Goal: Communication & Community: Participate in discussion

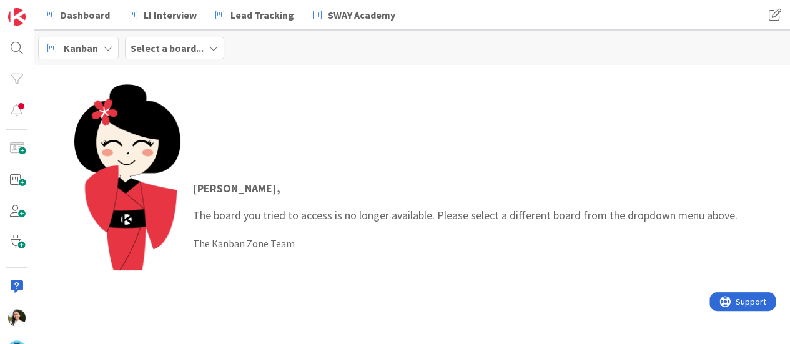
click at [180, 51] on b "Select a board..." at bounding box center [166, 48] width 73 height 12
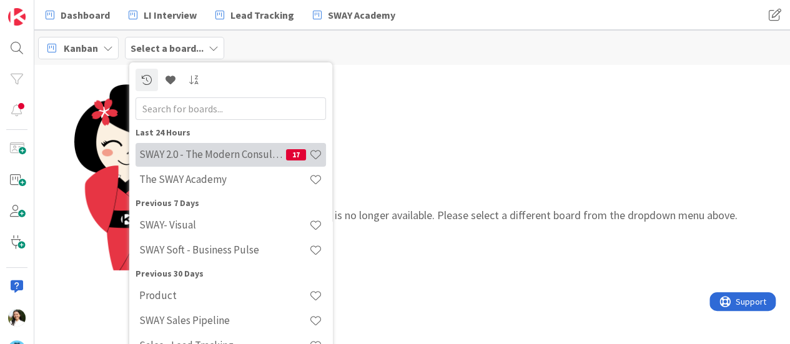
click at [184, 152] on h4 "SWAY 2.0 - The Modern Consulting Blueprint" at bounding box center [212, 154] width 147 height 12
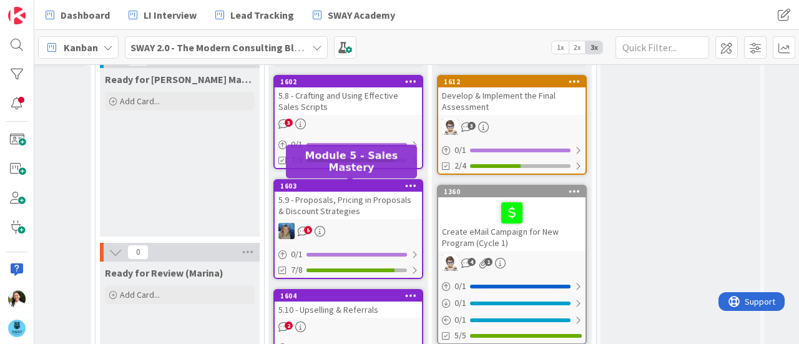
scroll to position [104, 767]
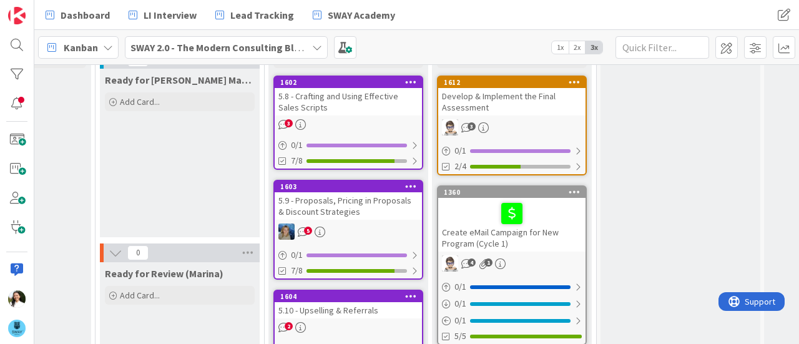
click at [356, 94] on div "5.8 - Crafting and Using Effective Sales Scripts" at bounding box center [348, 101] width 147 height 27
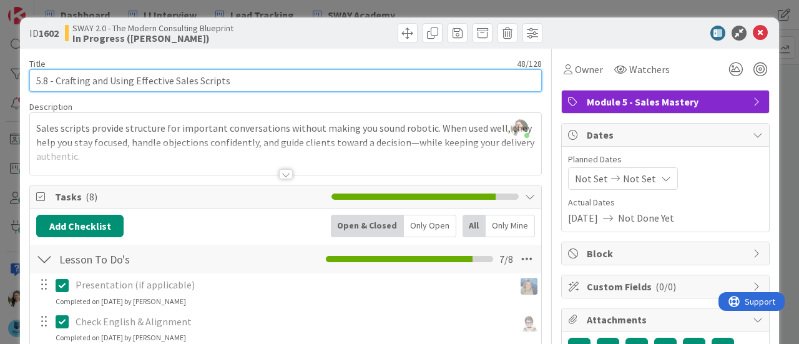
drag, startPoint x: 225, startPoint y: 84, endPoint x: 14, endPoint y: 85, distance: 210.4
click at [14, 85] on div "ID 1602 SWAY 2.0 - The Modern Consulting Blueprint In Progress ([PERSON_NAME]) …" at bounding box center [399, 172] width 799 height 344
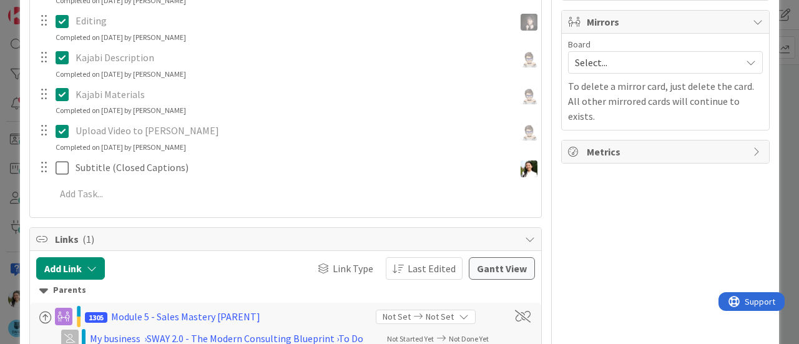
scroll to position [397, 0]
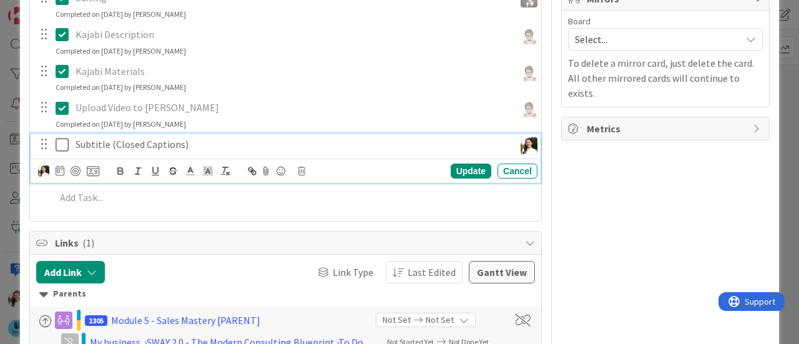
click at [59, 147] on icon at bounding box center [65, 144] width 19 height 15
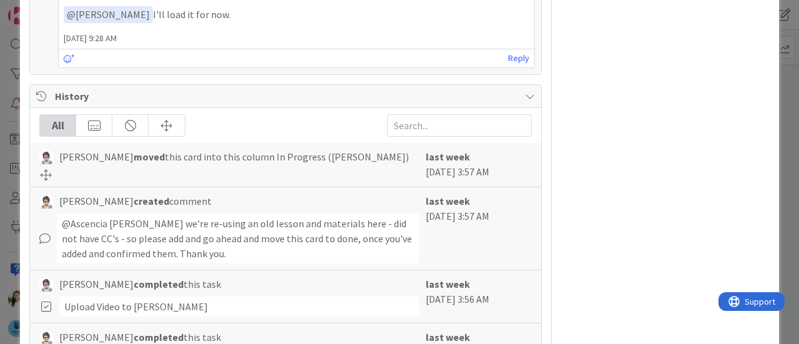
scroll to position [419, 0]
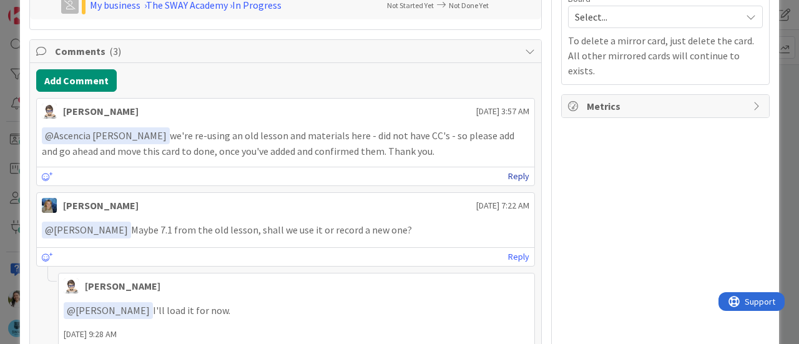
click at [512, 172] on link "Reply" at bounding box center [518, 177] width 21 height 16
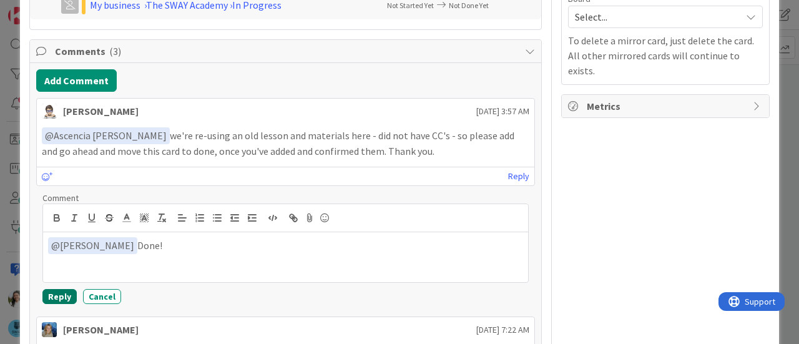
click at [60, 293] on button "Reply" at bounding box center [59, 296] width 34 height 15
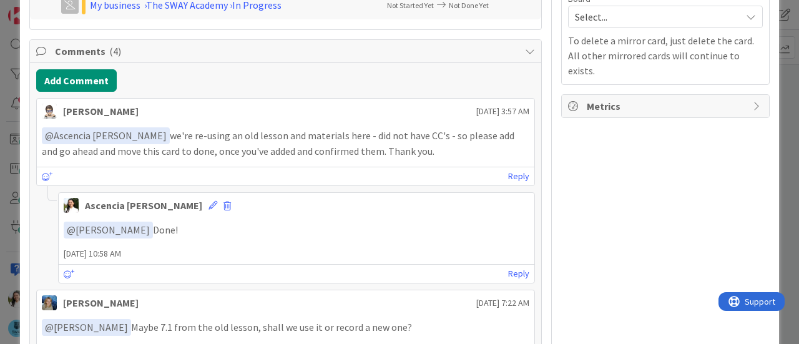
click at [664, 213] on div "Owner Module 5 - Sales Mastery Dates Planned Dates Not Set Not Set Actual Dates…" at bounding box center [665, 239] width 208 height 1221
click at [0, 134] on div "ID 1602 SWAY 2.0 - The Modern Consulting Blueprint In Progress ([PERSON_NAME]) …" at bounding box center [399, 172] width 799 height 344
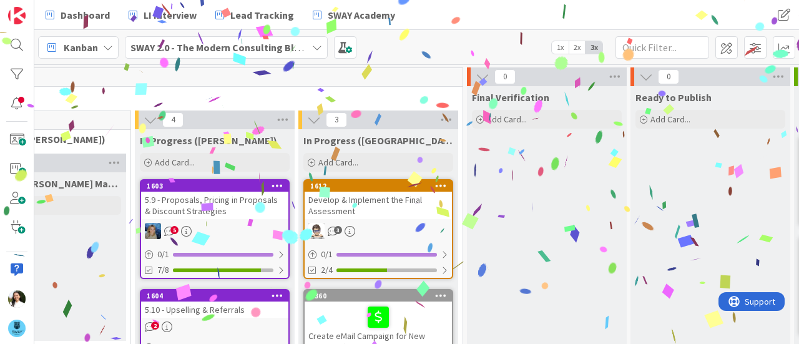
scroll to position [89, 900]
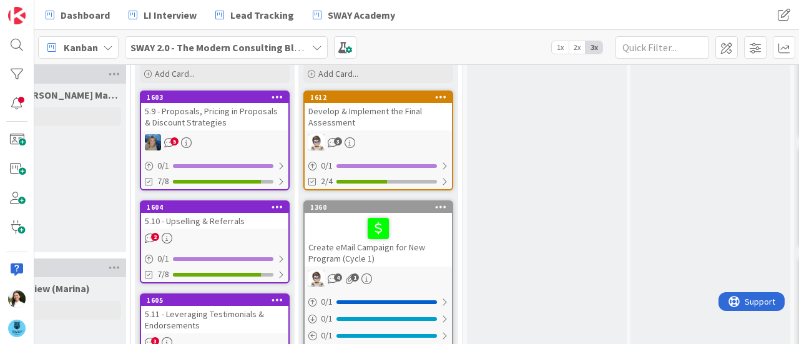
click at [226, 113] on div "5.9 - Proposals, Pricing in Proposals & Discount Strategies" at bounding box center [214, 116] width 147 height 27
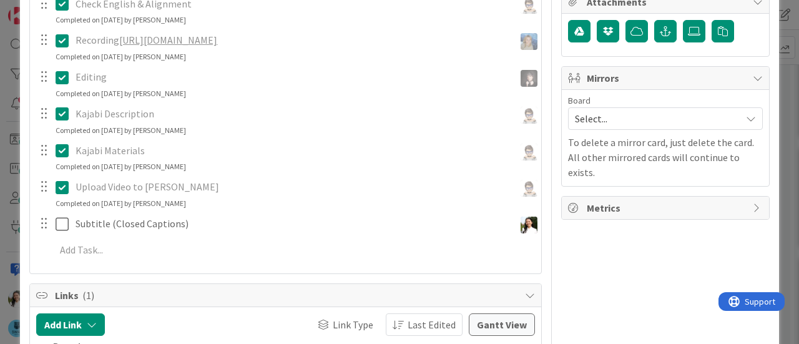
scroll to position [214, 0]
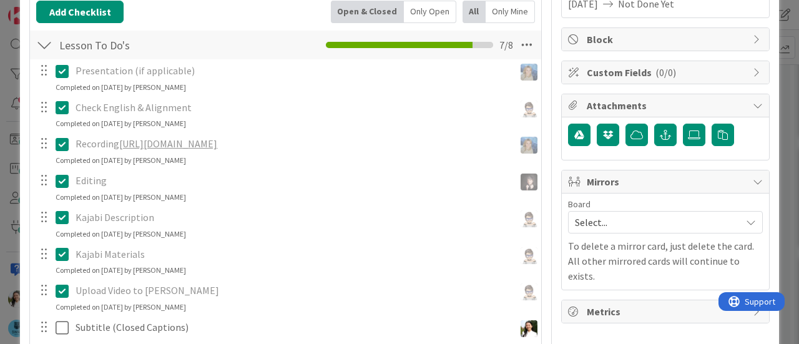
click at [217, 144] on link "[URL][DOMAIN_NAME]" at bounding box center [168, 143] width 98 height 12
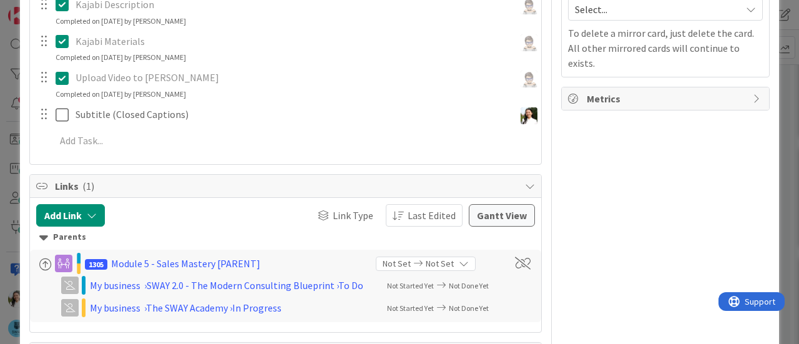
scroll to position [428, 0]
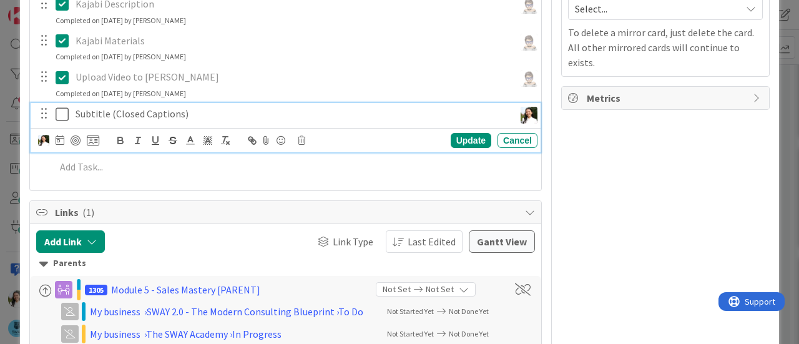
click at [62, 109] on icon at bounding box center [65, 114] width 19 height 15
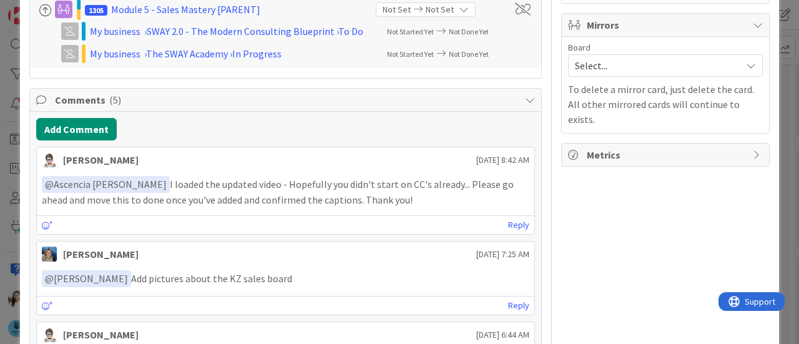
scroll to position [371, 0]
click at [511, 221] on link "Reply" at bounding box center [518, 225] width 21 height 16
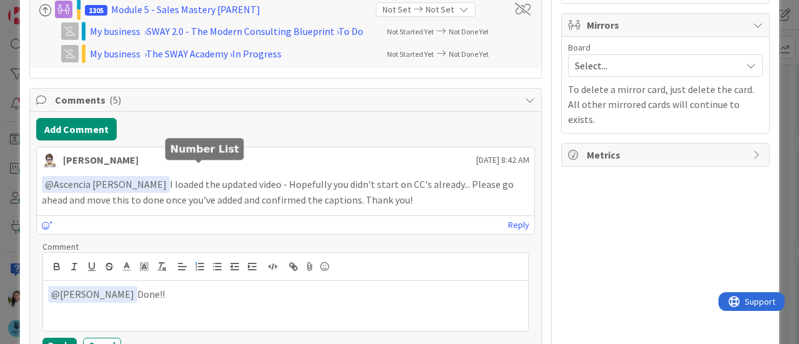
scroll to position [479, 0]
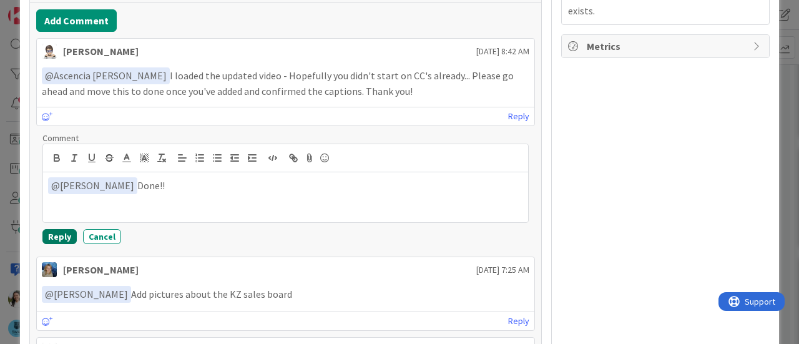
click at [59, 229] on button "Reply" at bounding box center [59, 236] width 34 height 15
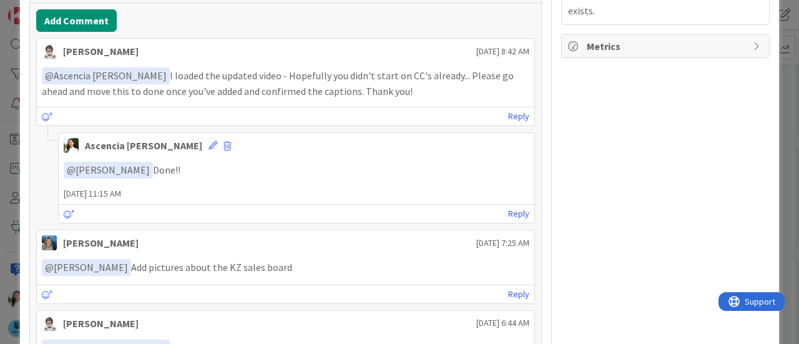
click at [0, 189] on div "ID 1603 SWAY 2.0 - The Modern Consulting Blueprint In Progress ([PERSON_NAME]) …" at bounding box center [399, 172] width 799 height 344
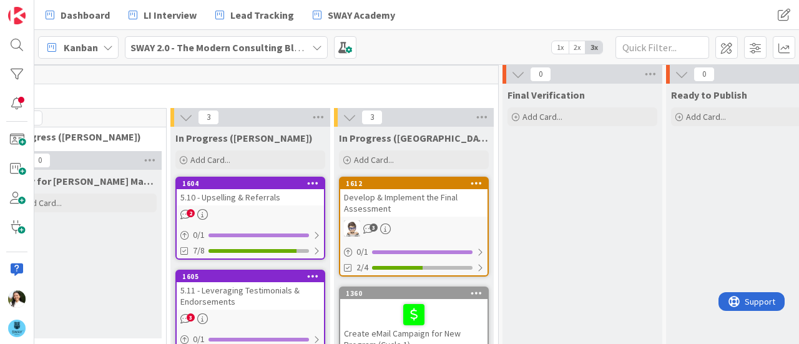
scroll to position [0, 865]
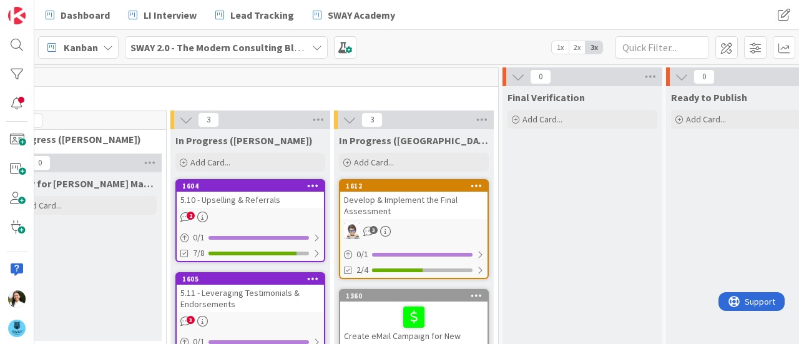
click at [252, 198] on div "5.10 - Upselling & Referrals" at bounding box center [250, 200] width 147 height 16
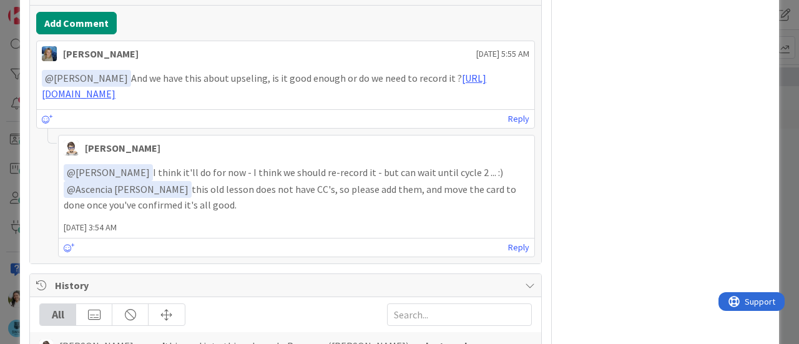
scroll to position [788, 0]
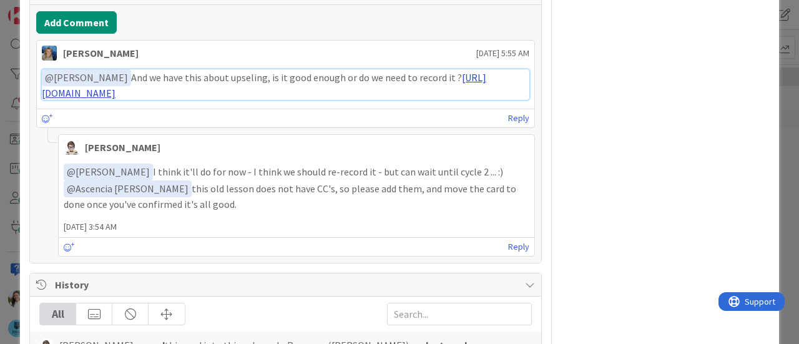
click at [255, 88] on link "[URL][DOMAIN_NAME]" at bounding box center [264, 85] width 444 height 28
click at [0, 140] on div "ID 1604 SWAY 2.0 - The Modern Consulting Blueprint In Progress ([PERSON_NAME]) …" at bounding box center [399, 172] width 799 height 344
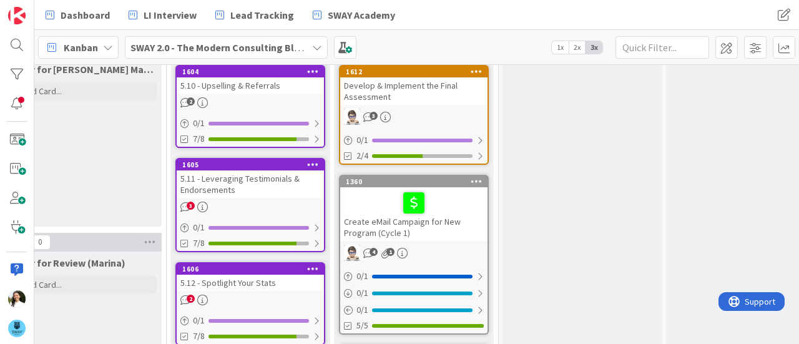
scroll to position [110, 865]
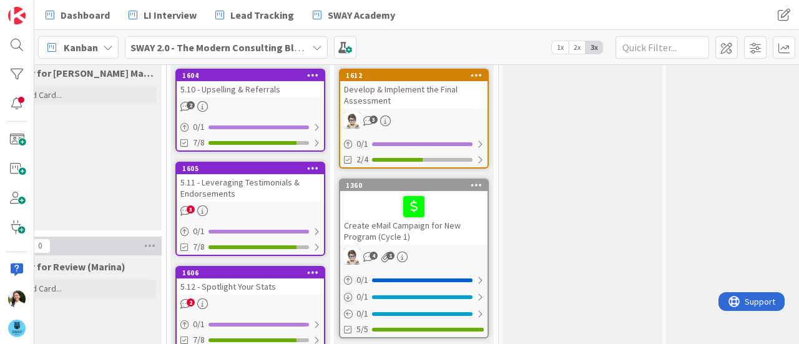
click at [494, 22] on div "Dashboard LI Interview Lead Tracking SWAY Academy" at bounding box center [310, 15] width 544 height 22
click at [229, 184] on div "5.11 - Leveraging Testimonials & Endorsements" at bounding box center [250, 187] width 147 height 27
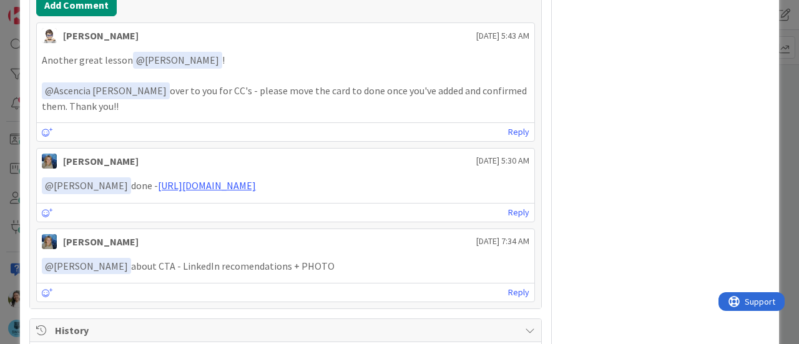
scroll to position [807, 0]
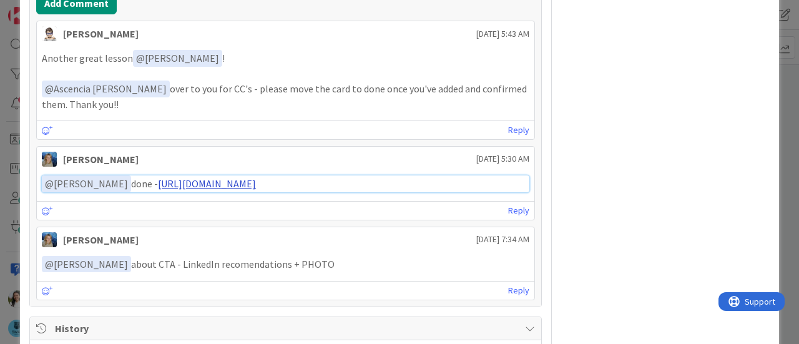
click at [256, 180] on link "[URL][DOMAIN_NAME]" at bounding box center [207, 183] width 98 height 12
click at [0, 178] on div "ID 1605 SWAY 2.0 - The Modern Consulting Blueprint In Progress ([PERSON_NAME]) …" at bounding box center [399, 172] width 799 height 344
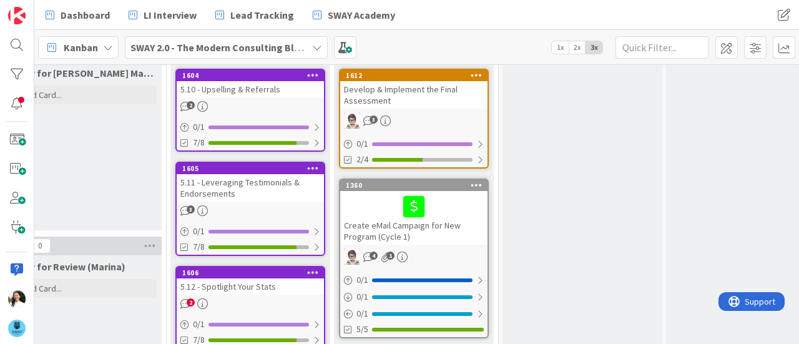
click at [267, 93] on div "5.10 - Upselling & Referrals" at bounding box center [250, 89] width 147 height 16
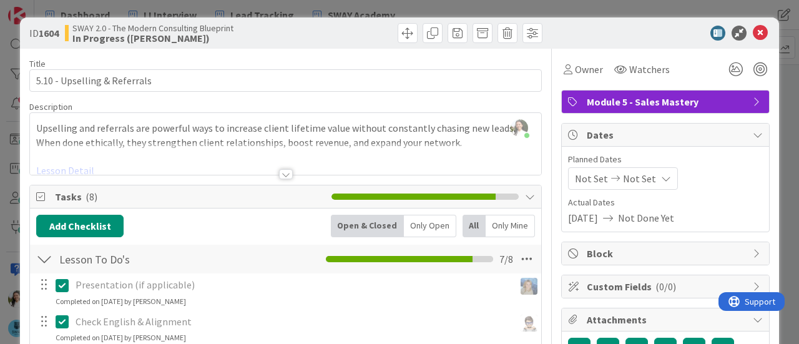
click at [1, 165] on div "ID 1604 SWAY 2.0 - The Modern Consulting Blueprint In Progress ([PERSON_NAME]) …" at bounding box center [399, 172] width 799 height 344
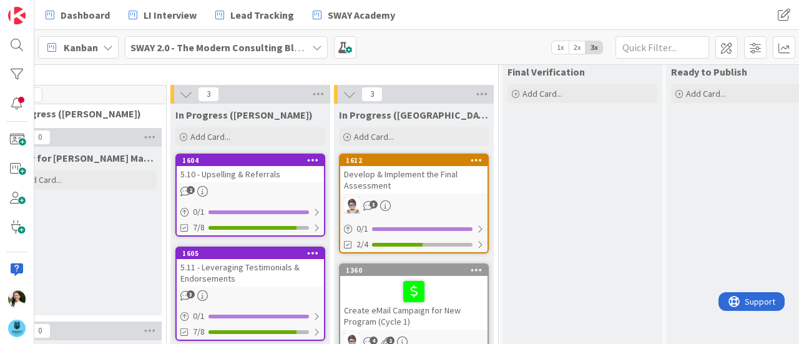
scroll to position [0, 865]
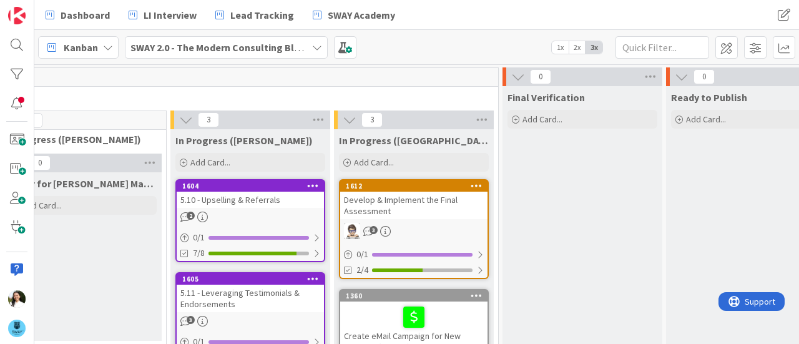
click at [230, 293] on div "5.11 - Leveraging Testimonials & Endorsements" at bounding box center [250, 298] width 147 height 27
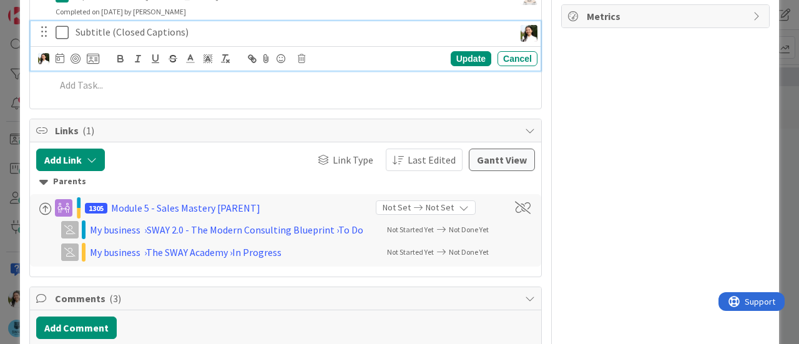
click at [59, 31] on icon at bounding box center [65, 32] width 19 height 15
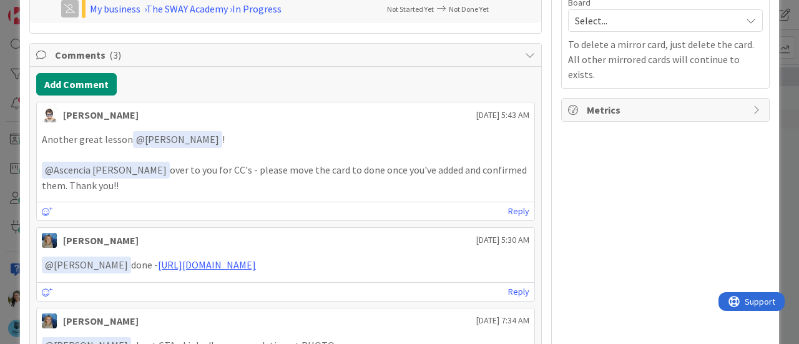
scroll to position [414, 0]
click at [508, 205] on link "Reply" at bounding box center [518, 213] width 21 height 16
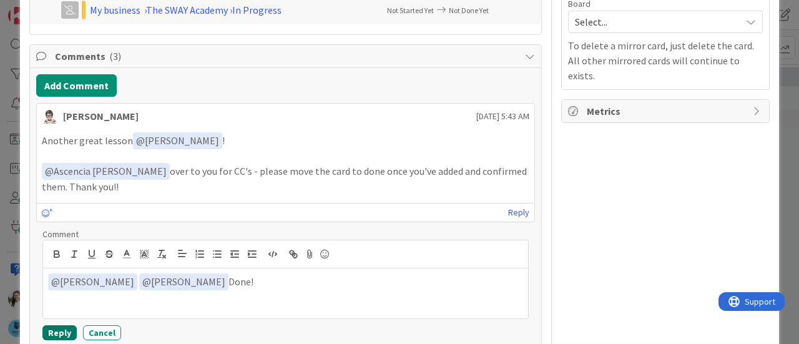
click at [54, 325] on button "Reply" at bounding box center [59, 332] width 34 height 15
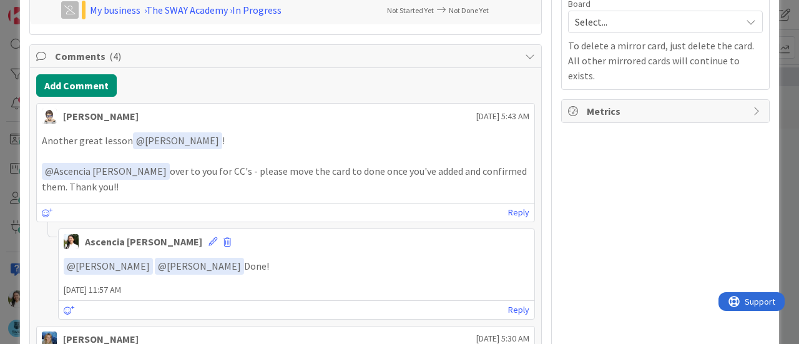
click at [0, 255] on div "ID 1605 SWAY 2.0 - The Modern Consulting Blueprint In Progress ([PERSON_NAME]) …" at bounding box center [399, 172] width 799 height 344
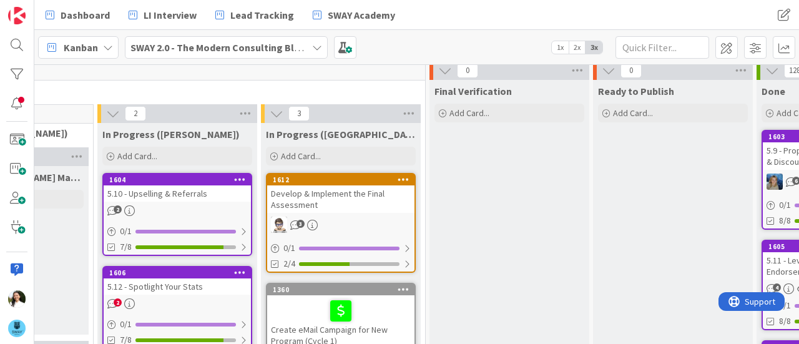
scroll to position [6, 937]
click at [187, 198] on div "5.10 - Upselling & Referrals" at bounding box center [177, 193] width 147 height 16
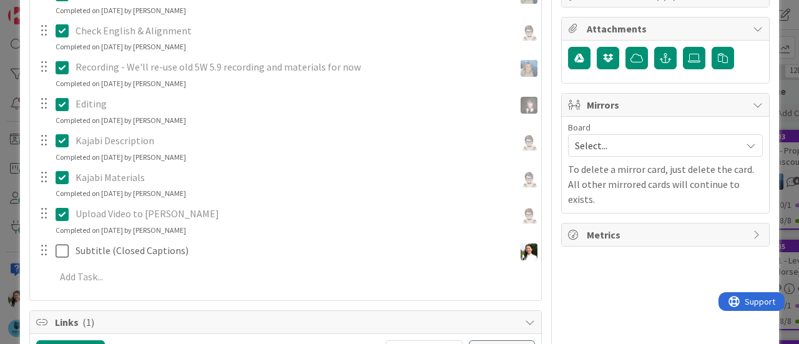
scroll to position [293, 0]
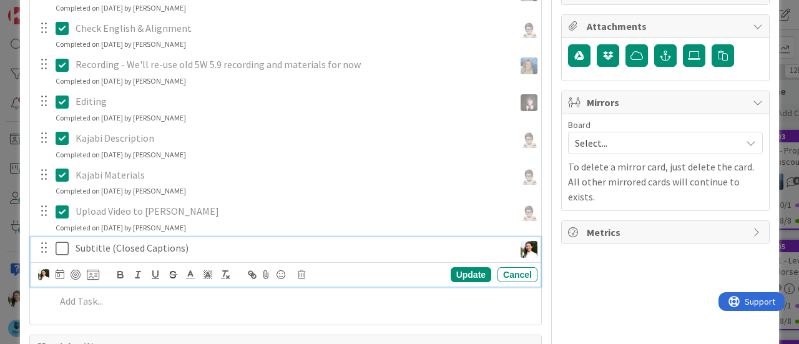
click at [57, 248] on icon at bounding box center [65, 248] width 19 height 15
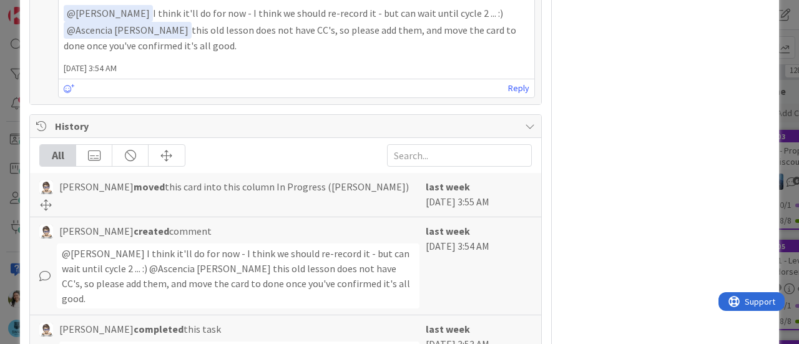
scroll to position [549, 0]
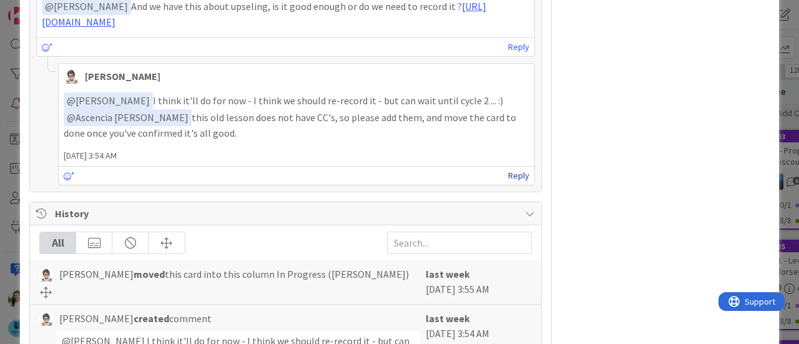
click at [508, 184] on link "Reply" at bounding box center [518, 176] width 21 height 16
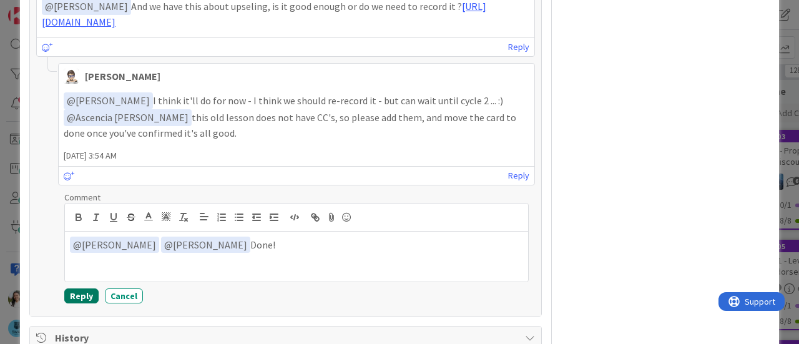
click at [77, 303] on button "Reply" at bounding box center [81, 295] width 34 height 15
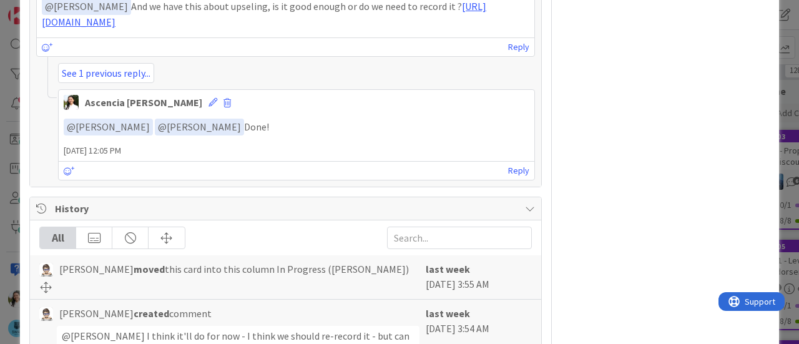
click at [0, 235] on div "ID 1604 SWAY 2.0 - The Modern Consulting Blueprint In Progress ([PERSON_NAME]) …" at bounding box center [399, 172] width 799 height 344
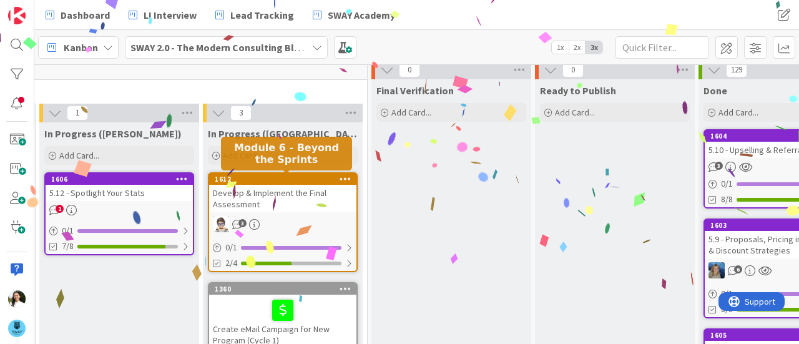
scroll to position [7, 994]
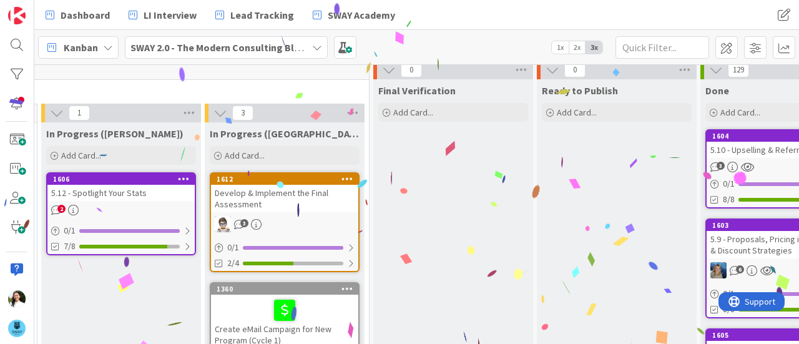
click at [130, 190] on div "5.12 - Spotlight Your Stats" at bounding box center [120, 193] width 147 height 16
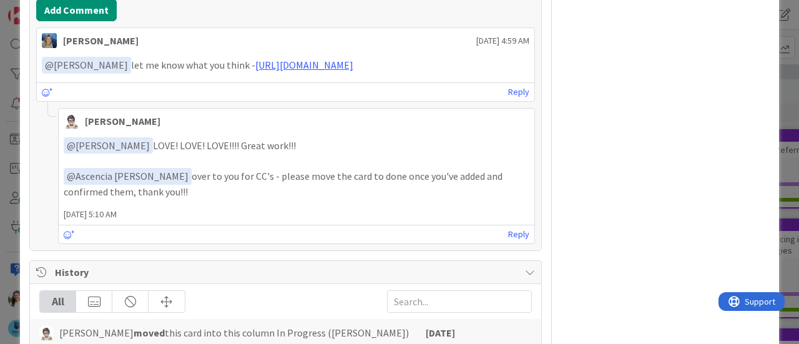
scroll to position [802, 0]
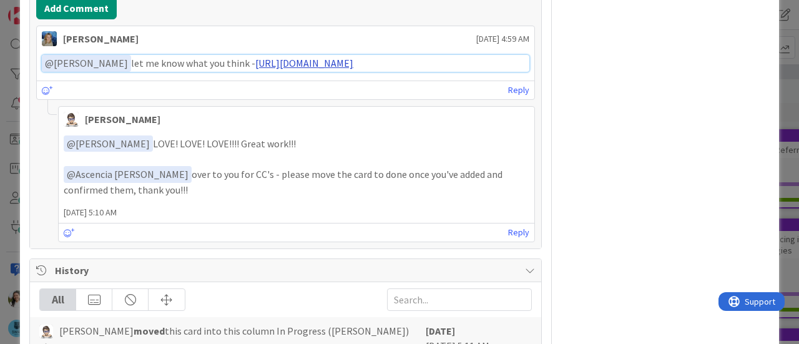
click at [295, 57] on link "[URL][DOMAIN_NAME]" at bounding box center [304, 63] width 98 height 12
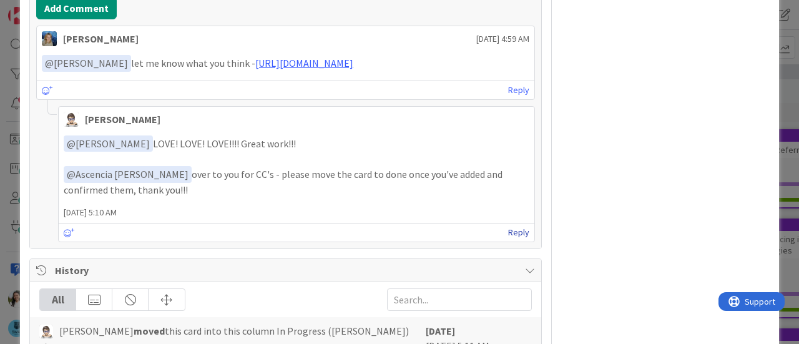
click at [508, 240] on link "Reply" at bounding box center [518, 233] width 21 height 16
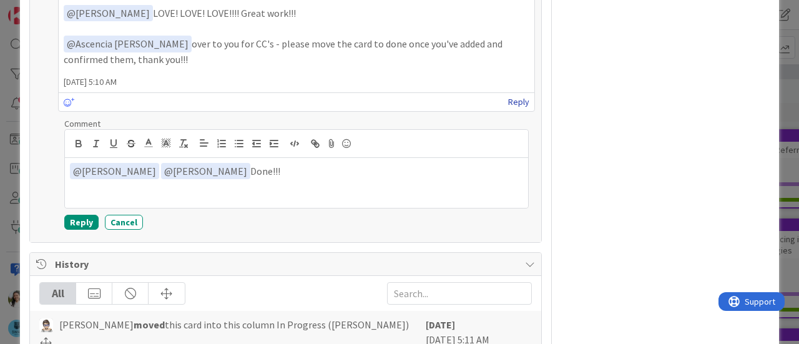
scroll to position [936, 0]
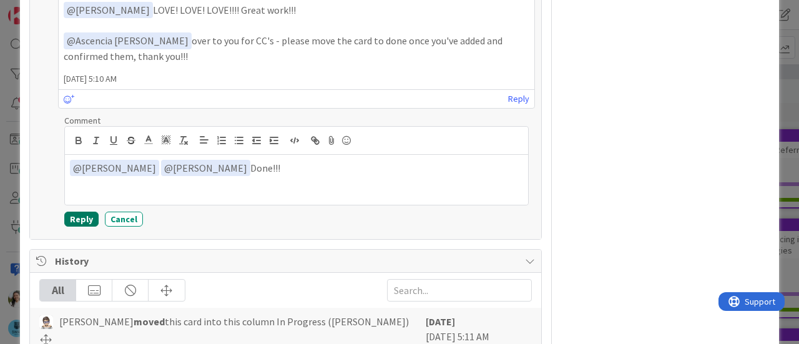
click at [77, 226] on button "Reply" at bounding box center [81, 219] width 34 height 15
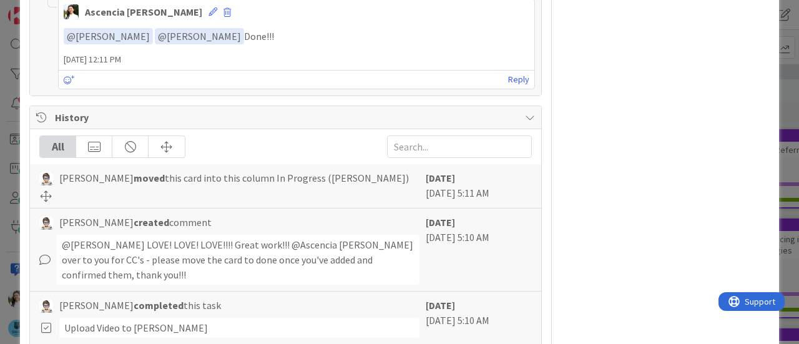
click at [0, 167] on div "ID 1606 SWAY 2.0 - The Modern Consulting Blueprint In Progress ([PERSON_NAME]) …" at bounding box center [399, 172] width 799 height 344
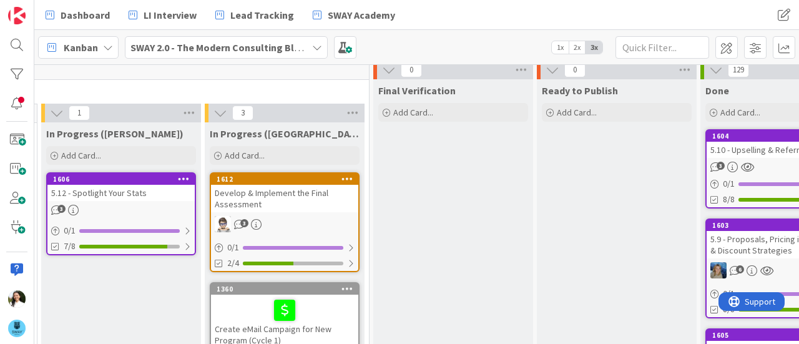
click at [119, 192] on div "5.12 - Spotlight Your Stats" at bounding box center [120, 193] width 147 height 16
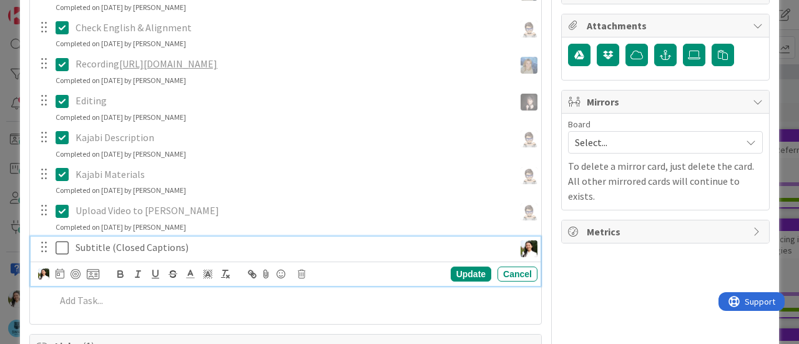
click at [59, 251] on icon at bounding box center [65, 247] width 19 height 15
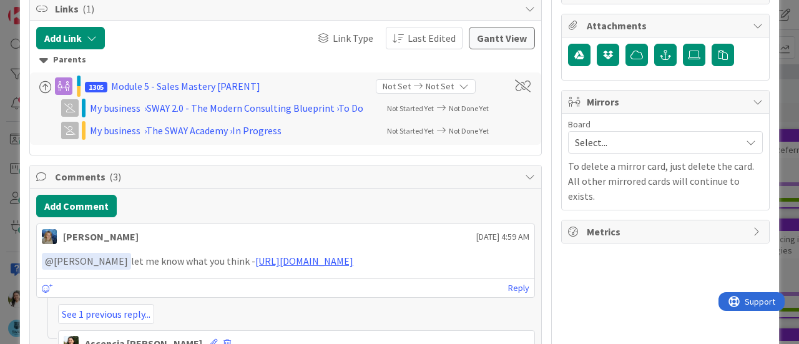
click at [0, 214] on div "ID 1606 SWAY 2.0 - The Modern Consulting Blueprint In Progress ([PERSON_NAME]) …" at bounding box center [399, 172] width 799 height 344
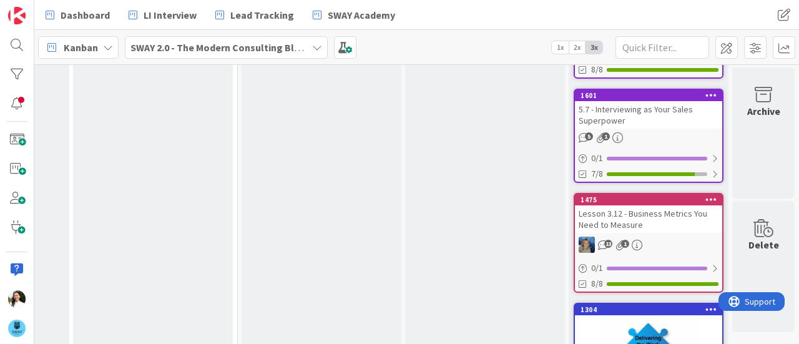
scroll to position [645, 1134]
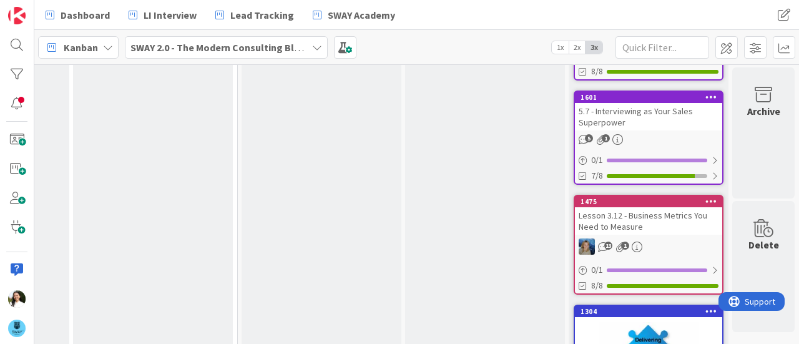
click at [640, 128] on div "5.7 - Interviewing as Your Sales Superpower" at bounding box center [648, 116] width 147 height 27
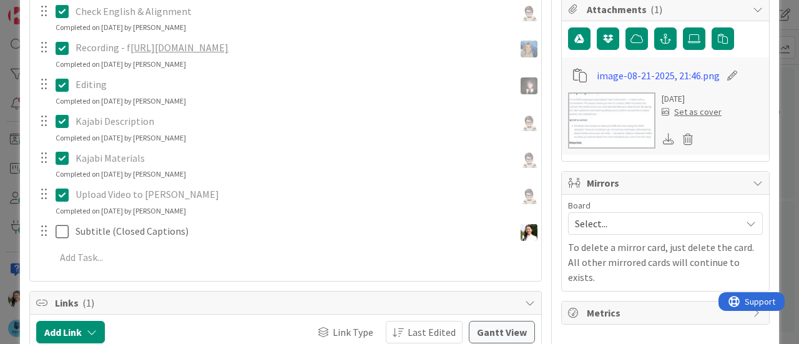
scroll to position [311, 0]
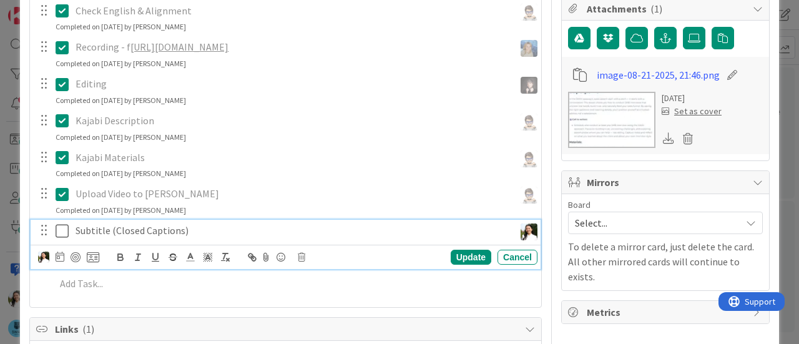
click at [61, 225] on icon at bounding box center [65, 230] width 19 height 15
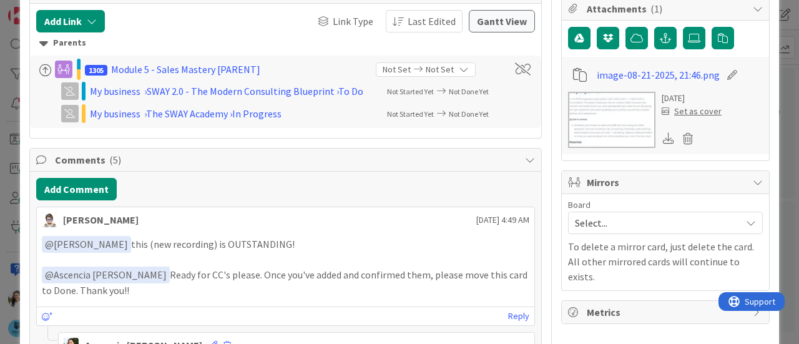
click at [0, 188] on div "ID 1601 SWAY 2.0 - The Modern Consulting Blueprint Done Title 43 / 128 5.7 - In…" at bounding box center [399, 172] width 799 height 344
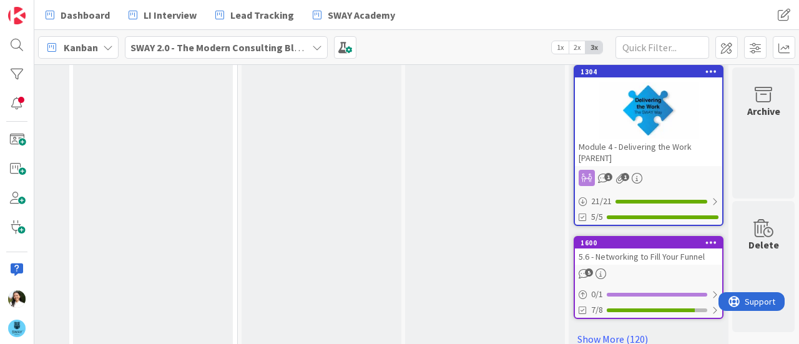
scroll to position [914, 1134]
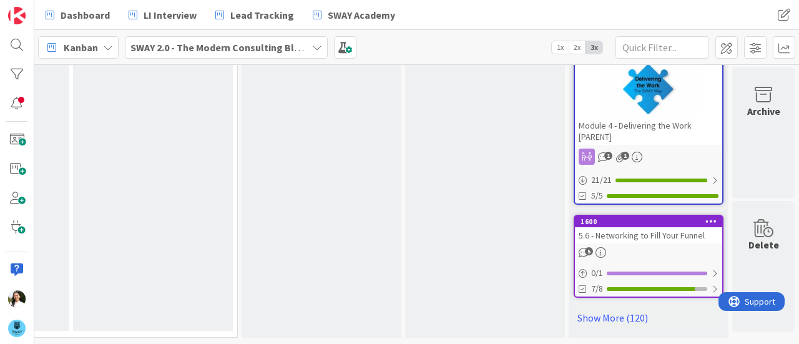
click at [636, 227] on div "5.6 - Networking to Fill Your Funnel" at bounding box center [648, 235] width 147 height 16
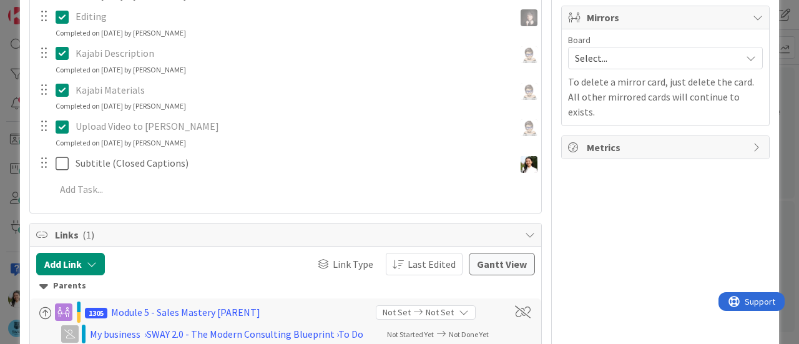
scroll to position [377, 0]
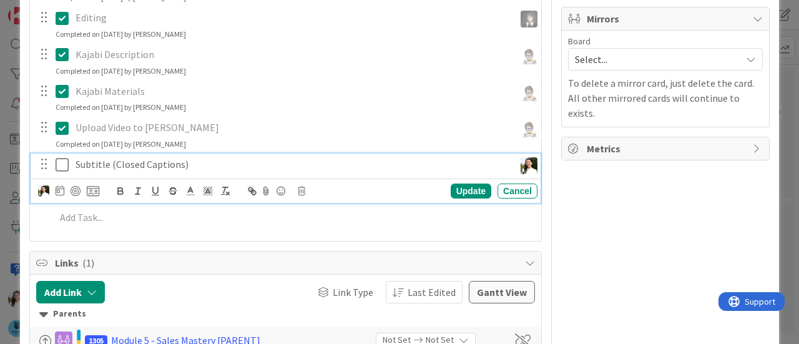
click at [59, 155] on button at bounding box center [63, 165] width 15 height 20
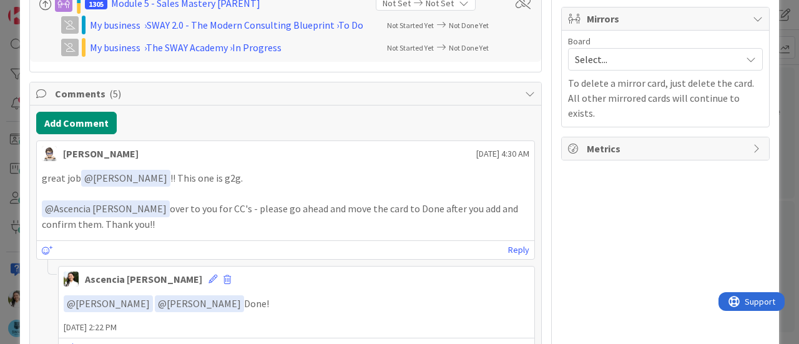
click at [0, 175] on div "ID 1600 SWAY 2.0 - The Modern Consulting Blueprint Done Title 36 / 128 5.6 - Ne…" at bounding box center [399, 172] width 799 height 344
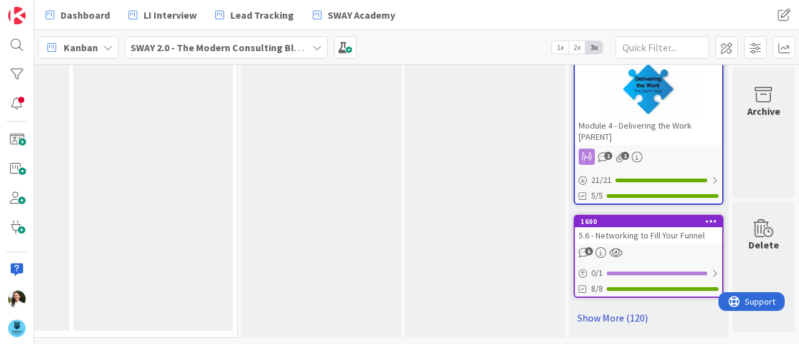
click at [586, 308] on link "Show More (120)" at bounding box center [649, 318] width 150 height 20
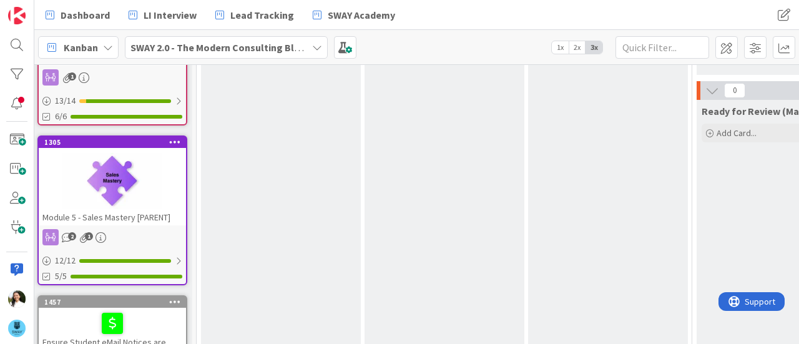
scroll to position [0, 170]
